Goal: Navigation & Orientation: Find specific page/section

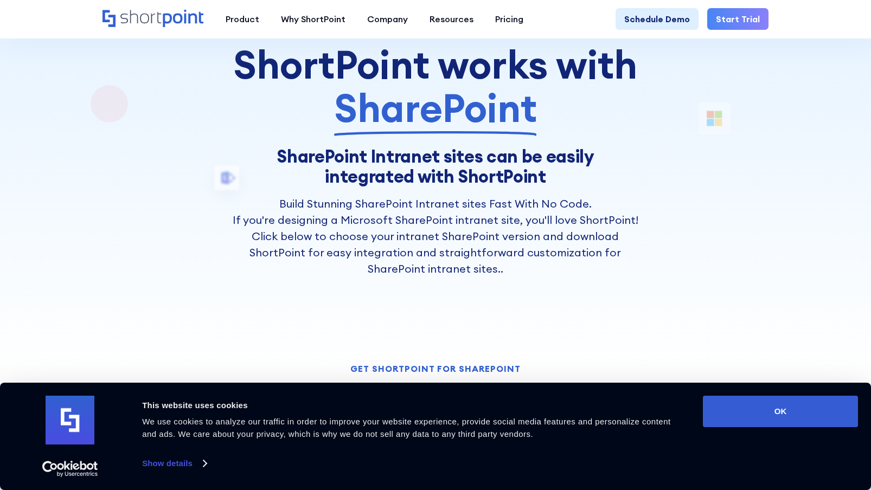
scroll to position [163, 0]
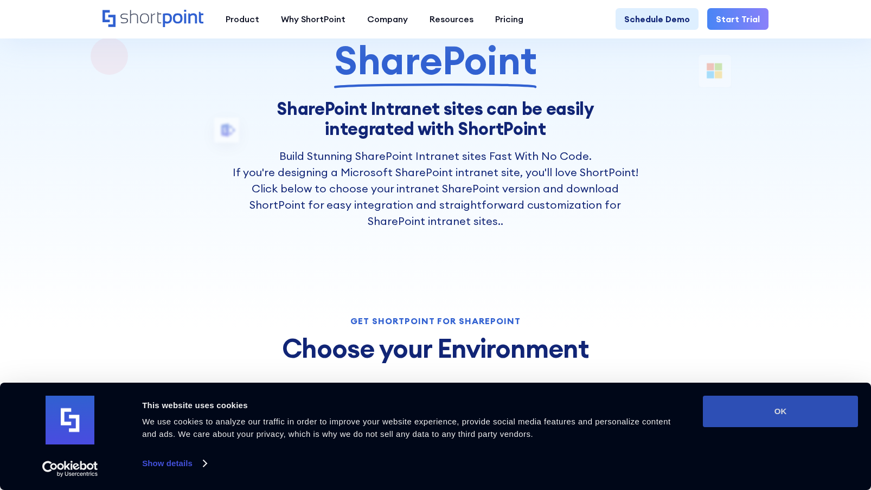
click at [771, 417] on button "OK" at bounding box center [780, 411] width 155 height 31
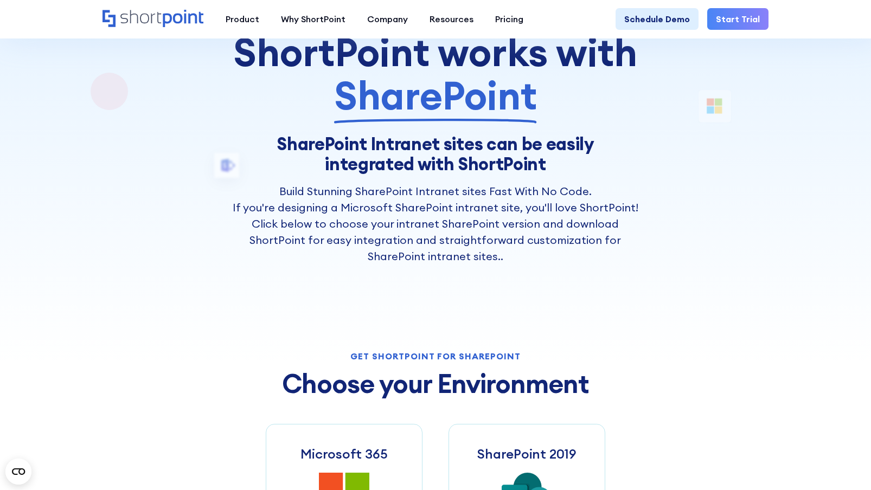
scroll to position [108, 0]
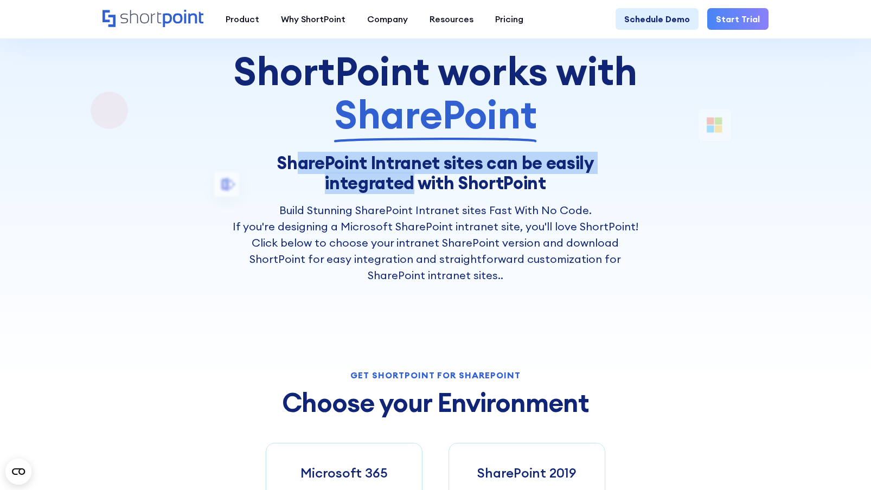
drag, startPoint x: 247, startPoint y: 159, endPoint x: 673, endPoint y: 170, distance: 425.3
click at [673, 170] on div "ShortPoint works with SharePoint SharePoint Intranet sites can be easily integr…" at bounding box center [436, 396] width 667 height 791
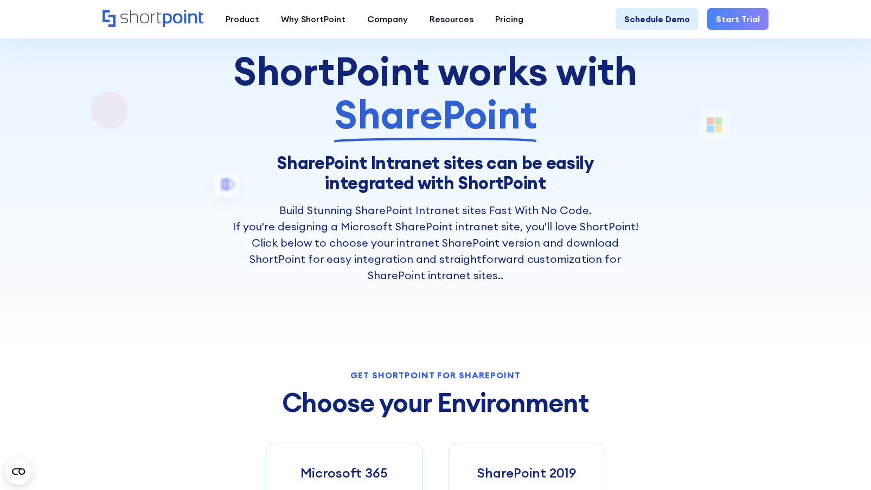
drag, startPoint x: 673, startPoint y: 170, endPoint x: 584, endPoint y: 254, distance: 122.8
click at [584, 254] on p "If you're designing a Microsoft SharePoint intranet site, you'll love ShortPoin…" at bounding box center [436, 251] width 408 height 65
drag, startPoint x: 375, startPoint y: 210, endPoint x: 487, endPoint y: 207, distance: 112.3
click at [487, 207] on h2 "Build Stunning SharePoint Intranet sites Fast With No Code." at bounding box center [436, 210] width 408 height 16
drag, startPoint x: 487, startPoint y: 207, endPoint x: 444, endPoint y: 290, distance: 94.1
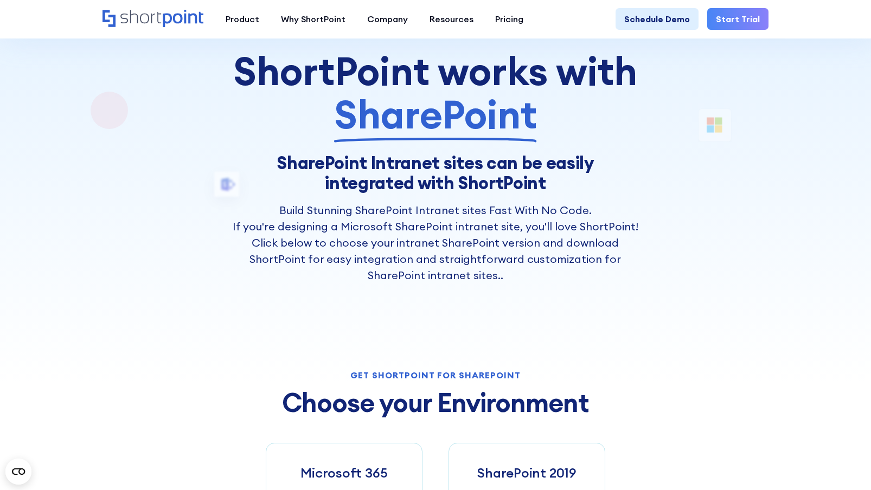
click at [444, 290] on div "ShortPoint works with SharePoint SharePoint Intranet sites can be easily integr…" at bounding box center [436, 396] width 667 height 791
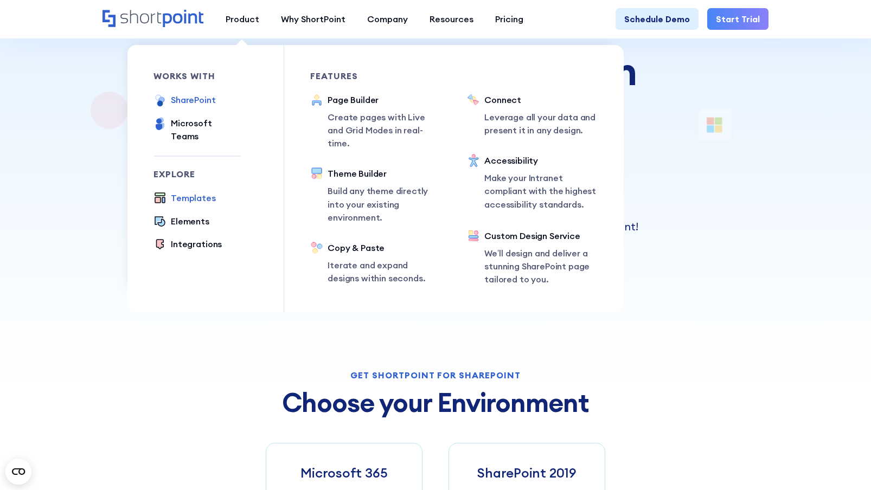
click at [178, 191] on div "Templates" at bounding box center [193, 197] width 45 height 13
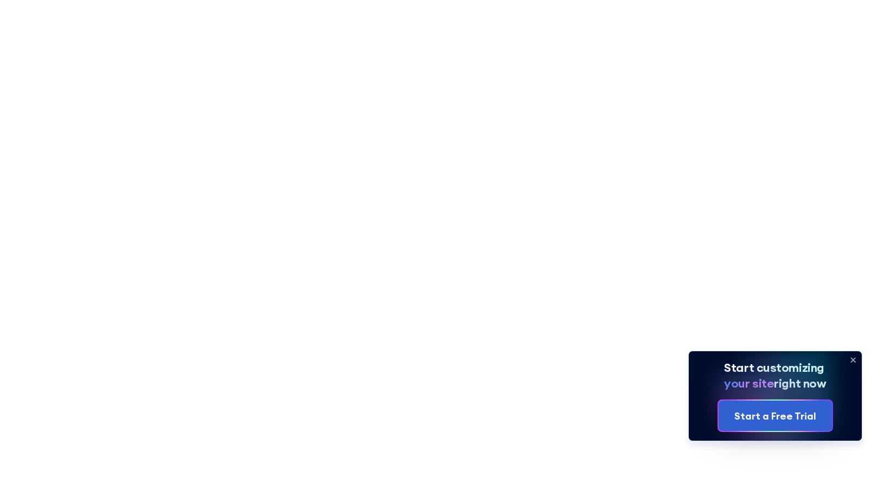
click at [849, 358] on icon at bounding box center [852, 359] width 17 height 17
